Goal: Navigation & Orientation: Find specific page/section

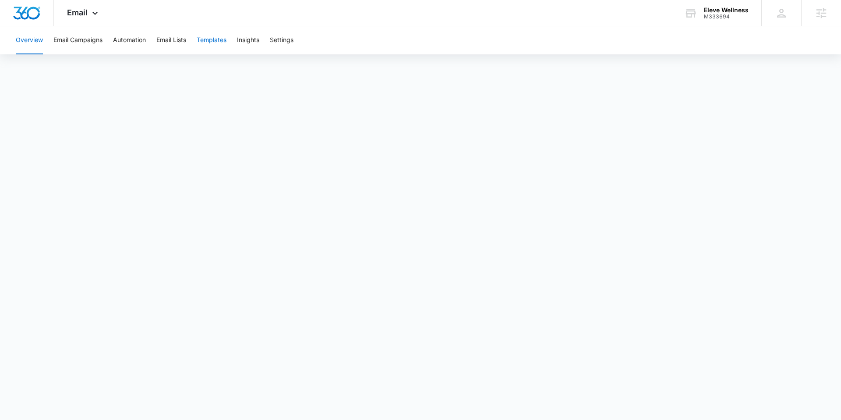
click at [218, 41] on button "Templates" at bounding box center [212, 40] width 30 height 28
click at [90, 43] on button "Email Campaigns" at bounding box center [77, 40] width 49 height 28
click at [103, 17] on div "Email Apps Reputation Websites Forms CRM Email Social Payments POS Content Ads …" at bounding box center [84, 13] width 60 height 26
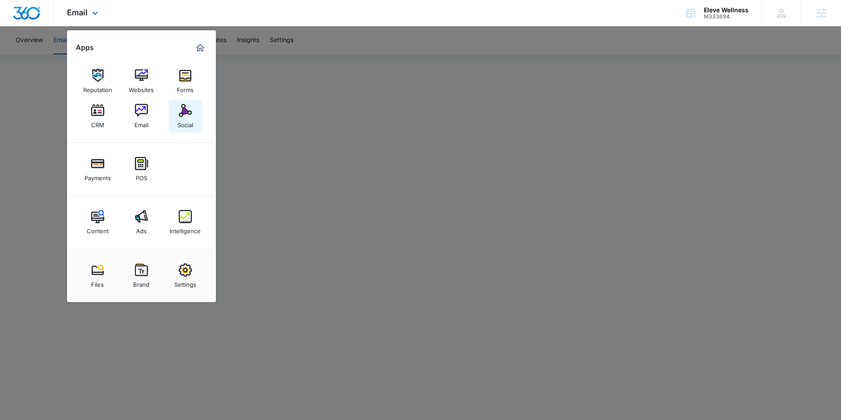
click at [177, 120] on div "Social" at bounding box center [185, 122] width 16 height 11
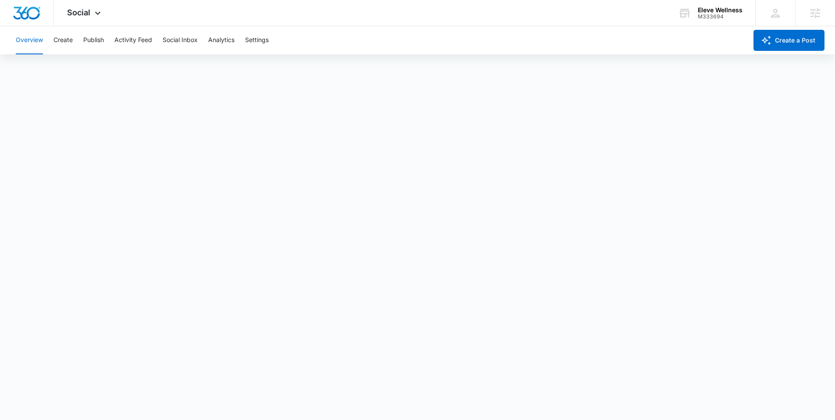
scroll to position [2, 0]
click at [71, 42] on button "Create" at bounding box center [62, 40] width 19 height 28
click at [95, 39] on button "Publish" at bounding box center [93, 40] width 21 height 28
click at [80, 69] on button "Schedules" at bounding box center [67, 67] width 30 height 25
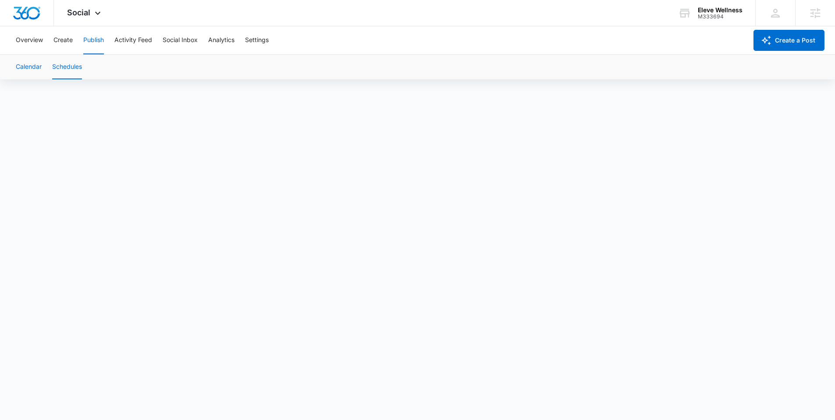
click at [30, 66] on button "Calendar" at bounding box center [29, 67] width 26 height 25
click at [57, 62] on button "Schedules" at bounding box center [67, 67] width 30 height 25
click at [31, 69] on button "Calendar" at bounding box center [29, 67] width 26 height 25
